Goal: Task Accomplishment & Management: Use online tool/utility

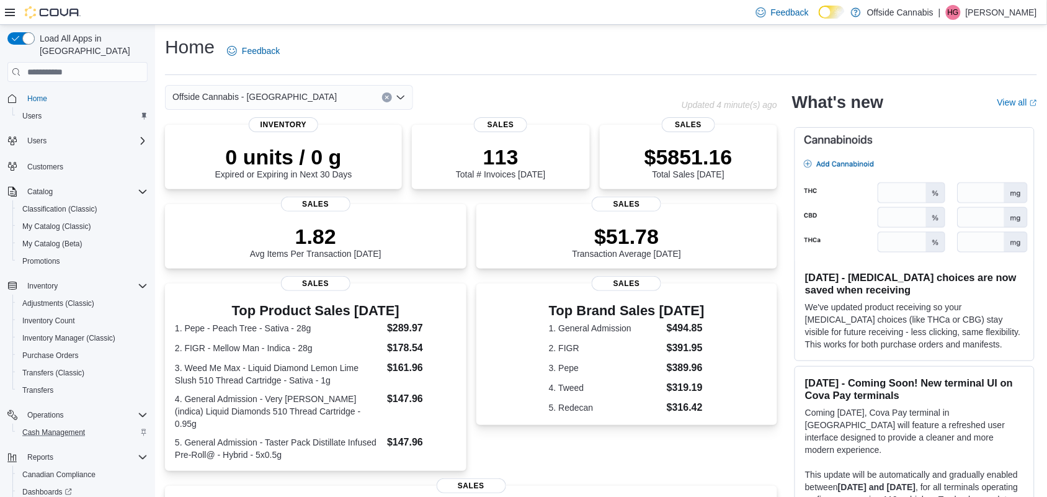
scroll to position [64, 0]
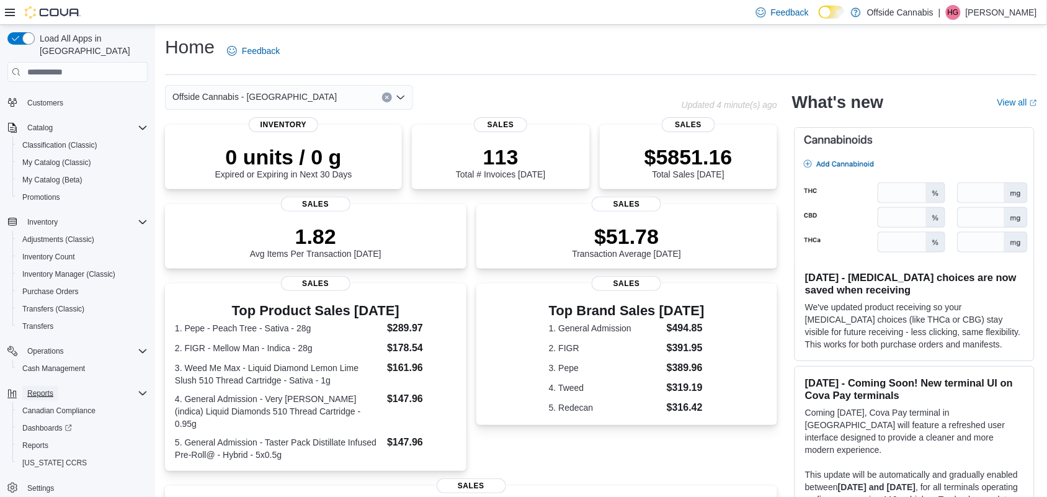
click at [36, 388] on span "Reports" at bounding box center [40, 393] width 26 height 10
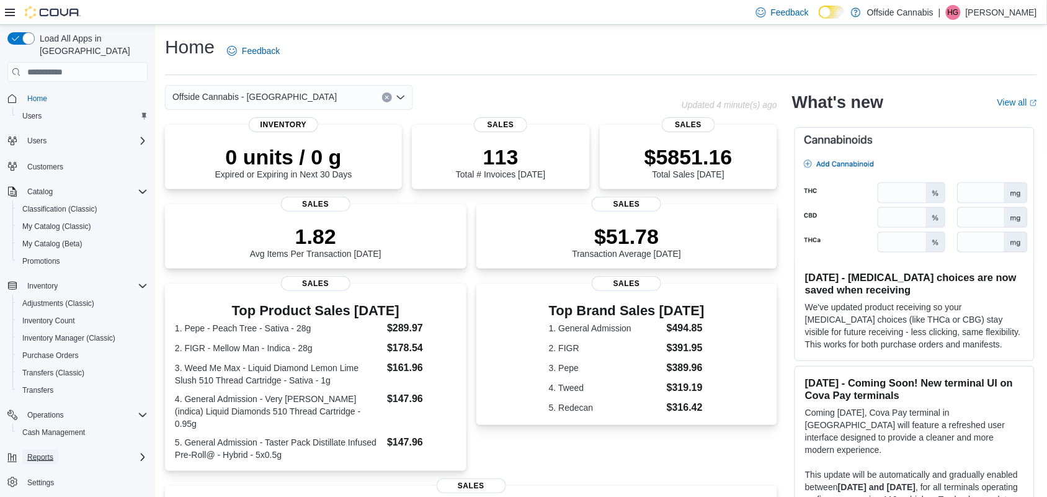
click at [44, 452] on span "Reports" at bounding box center [40, 457] width 26 height 10
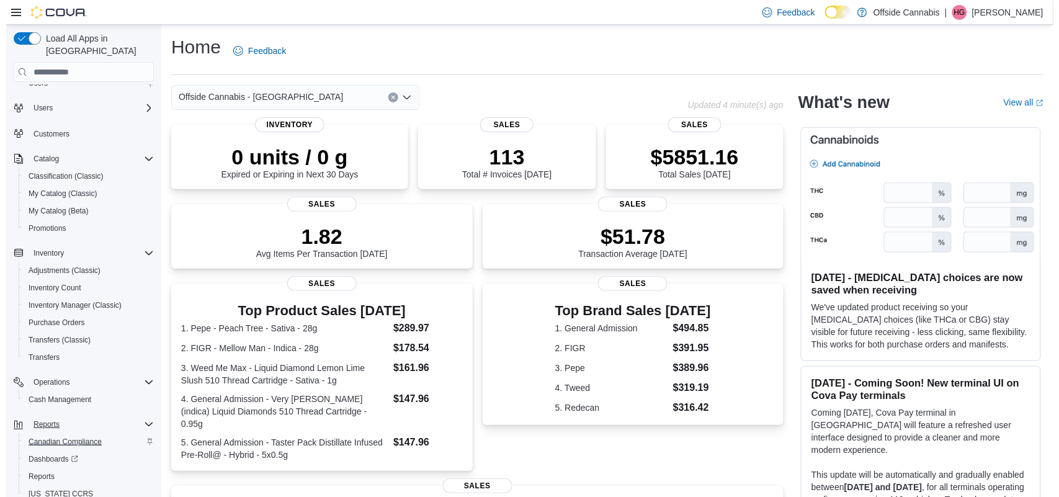
scroll to position [64, 0]
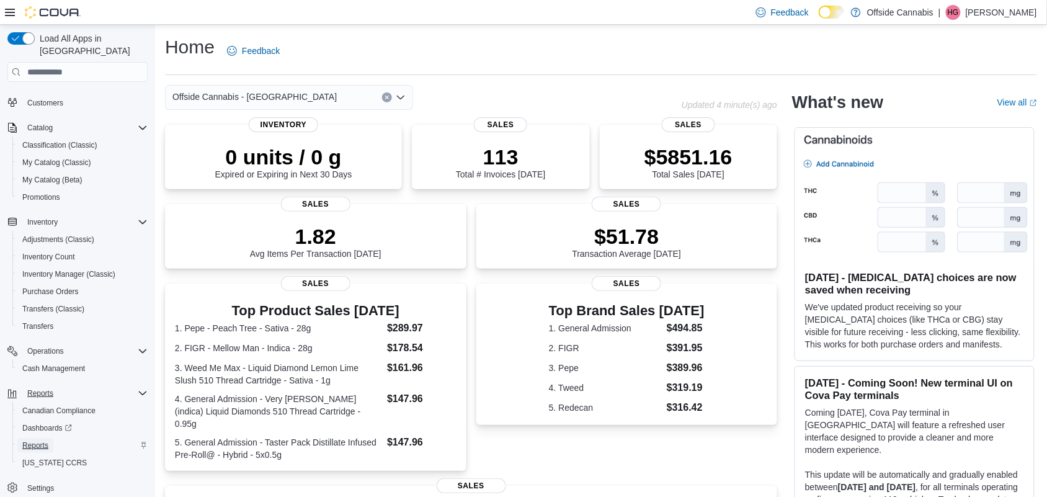
click at [35, 440] on span "Reports" at bounding box center [35, 445] width 26 height 10
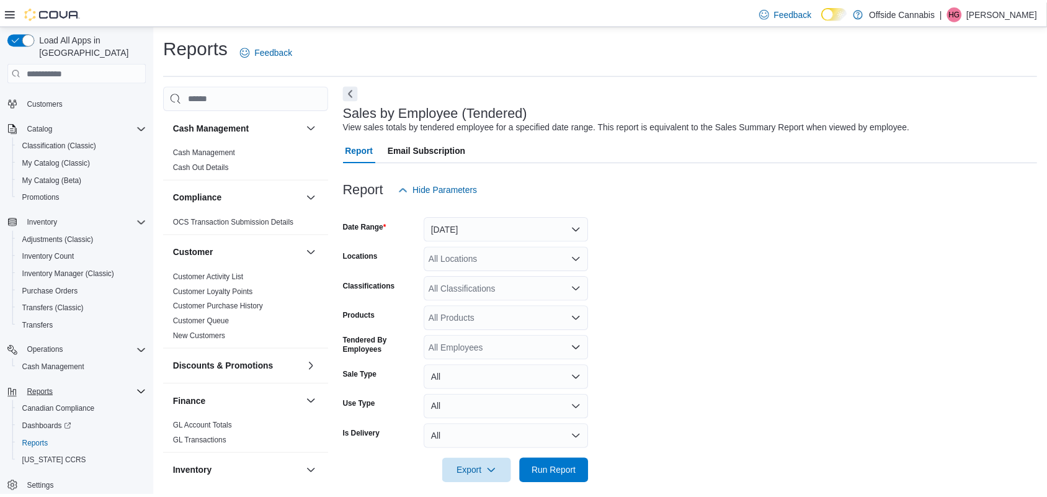
scroll to position [12, 0]
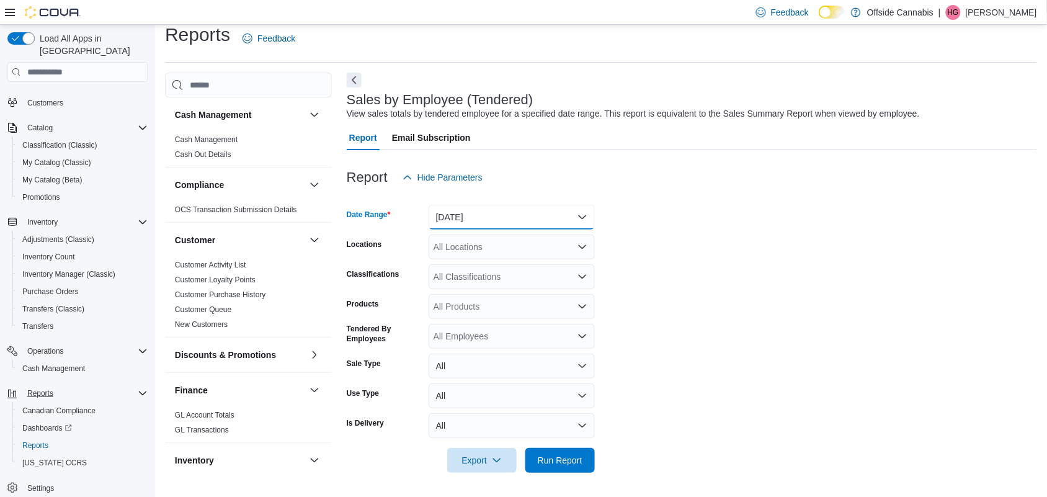
click at [578, 214] on button "[DATE]" at bounding box center [512, 217] width 166 height 25
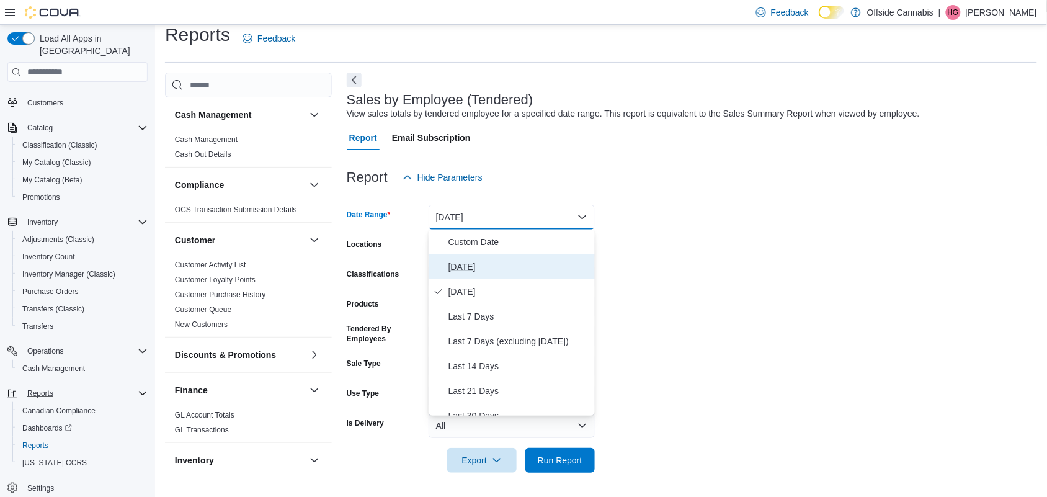
click at [464, 262] on span "[DATE]" at bounding box center [518, 266] width 141 height 15
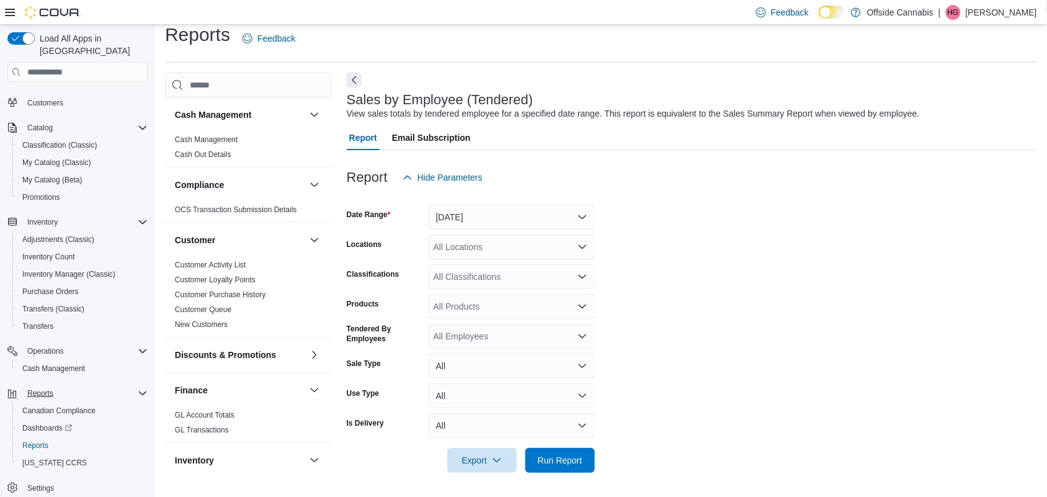
click at [737, 253] on form "Date Range [DATE] Locations All Locations Classifications All Classifications P…" at bounding box center [692, 331] width 690 height 283
click at [556, 245] on div "All Locations" at bounding box center [512, 246] width 166 height 25
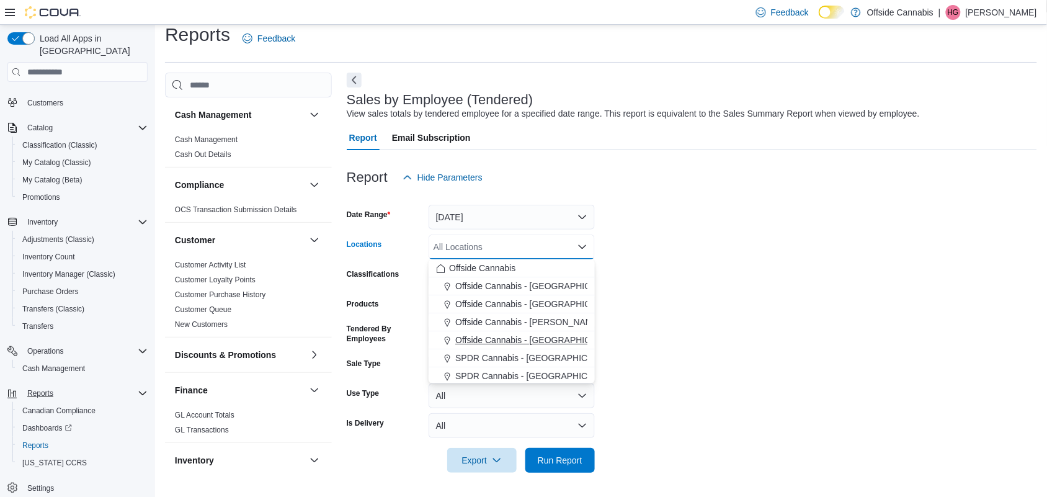
click at [553, 336] on span "Offside Cannabis - [GEOGRAPHIC_DATA]" at bounding box center [537, 340] width 164 height 12
click at [685, 273] on form "Date Range [DATE] Locations Offside [GEOGRAPHIC_DATA] - [GEOGRAPHIC_DATA] Combo…" at bounding box center [692, 331] width 690 height 283
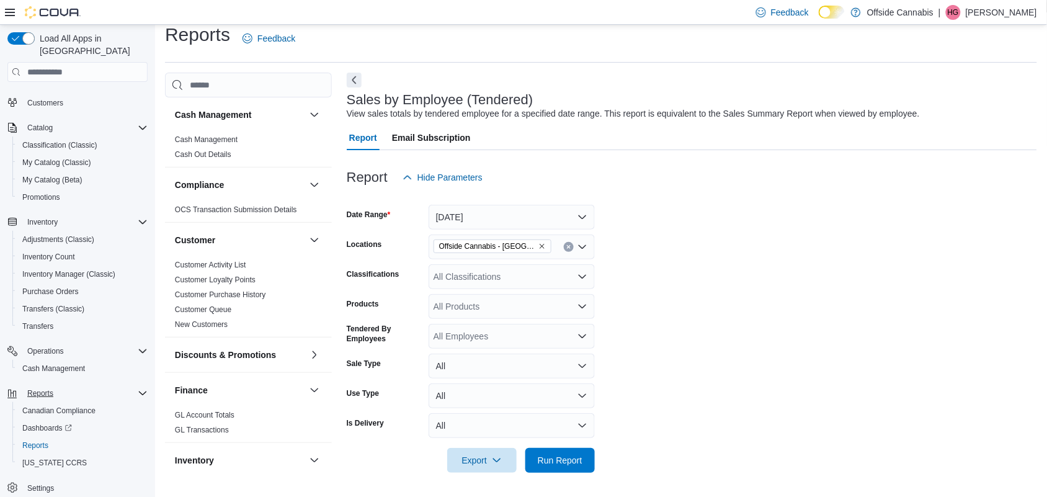
scroll to position [0, 0]
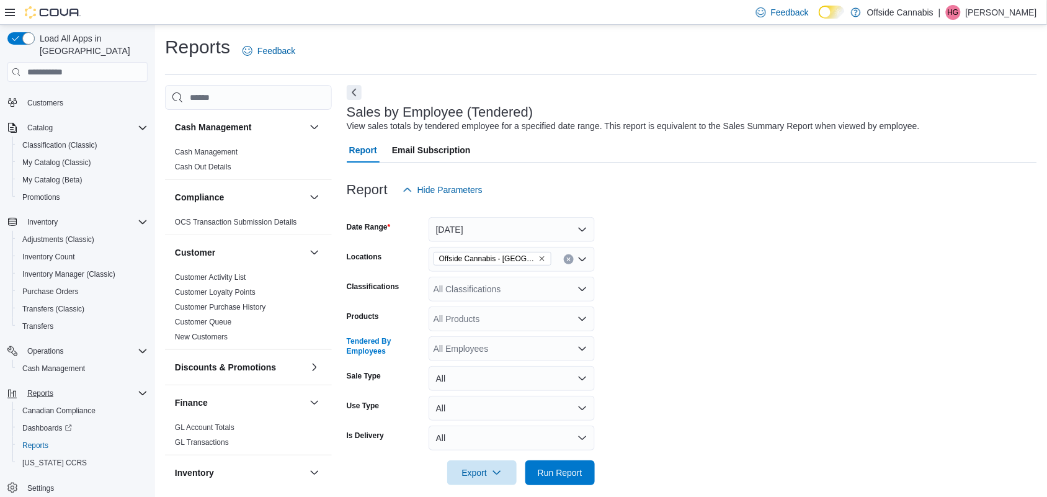
click at [521, 350] on div "All Employees" at bounding box center [512, 348] width 166 height 25
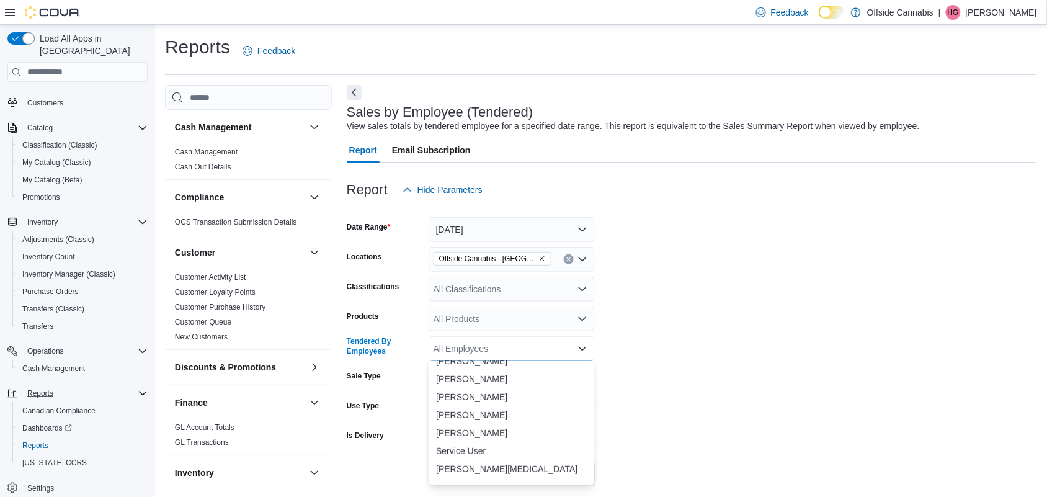
scroll to position [1628, 0]
click at [469, 427] on span "[PERSON_NAME]" at bounding box center [511, 432] width 151 height 12
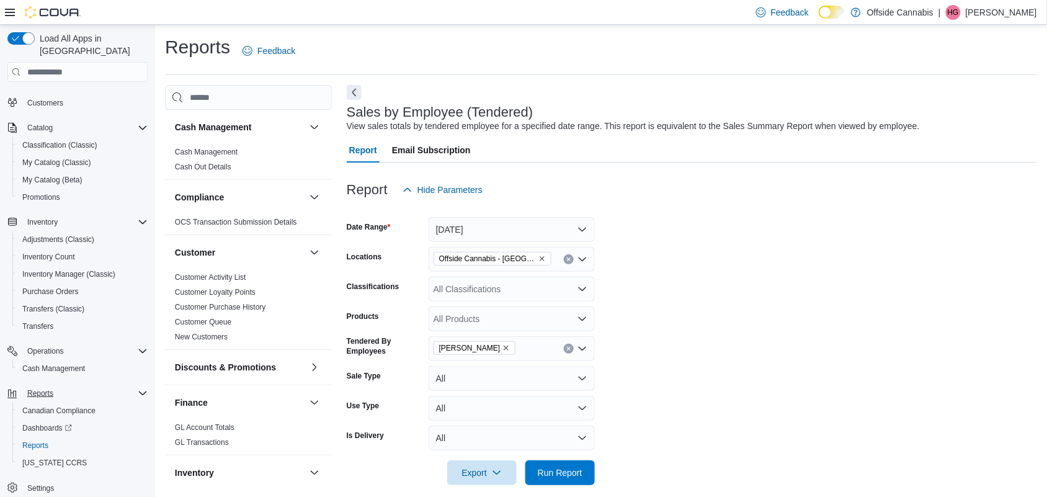
click at [724, 412] on form "Date Range [DATE] Locations Offside Cannabis - Port Perry Classifications All C…" at bounding box center [692, 343] width 690 height 283
click at [589, 468] on button "Run Report" at bounding box center [559, 472] width 69 height 25
click at [664, 406] on form "Date Range [DATE] Locations Offside Cannabis - Port Perry Classifications All C…" at bounding box center [694, 343] width 695 height 283
